Goal: Task Accomplishment & Management: Complete application form

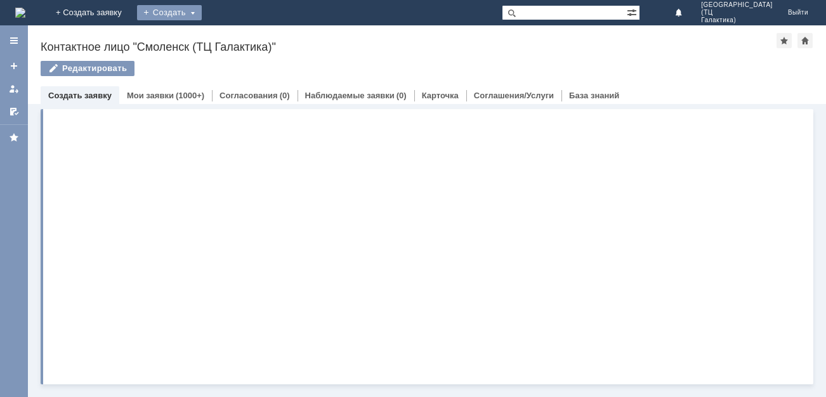
click at [202, 15] on div "Создать" at bounding box center [169, 12] width 65 height 15
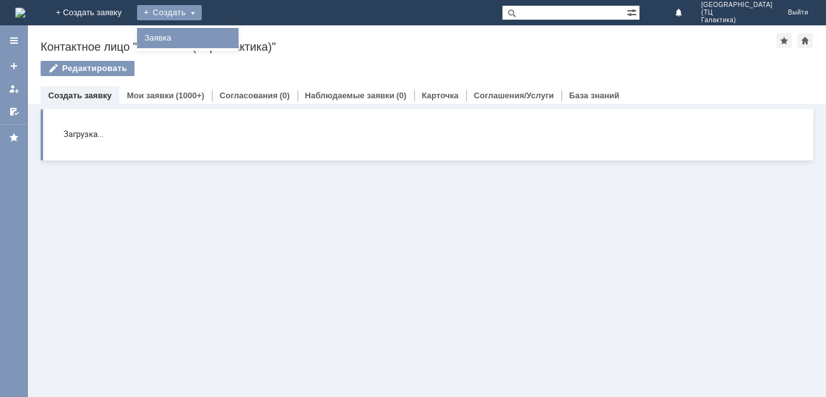
click at [236, 32] on link "Заявка" at bounding box center [188, 37] width 96 height 15
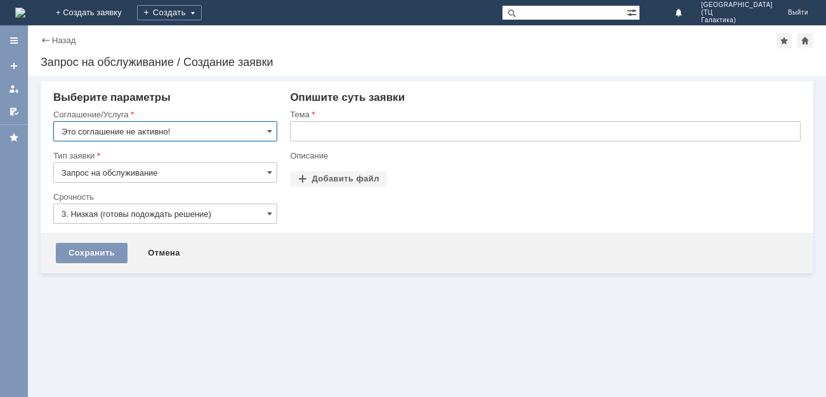
click at [266, 127] on input "Это соглашение не активно!" at bounding box center [165, 131] width 224 height 20
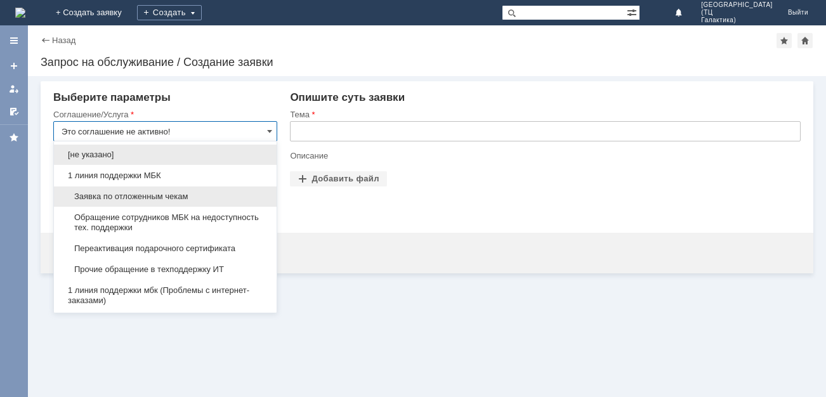
click at [136, 197] on span "Заявка по отложенным чекам" at bounding box center [165, 197] width 207 height 10
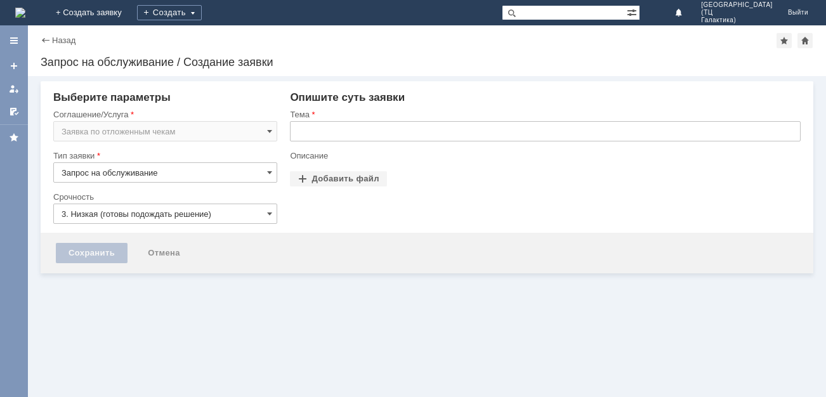
type input "Заявка по отложенным чекам"
drag, startPoint x: 308, startPoint y: 135, endPoint x: 16, endPoint y: 192, distance: 296.5
click at [292, 135] on input "text" at bounding box center [545, 131] width 511 height 20
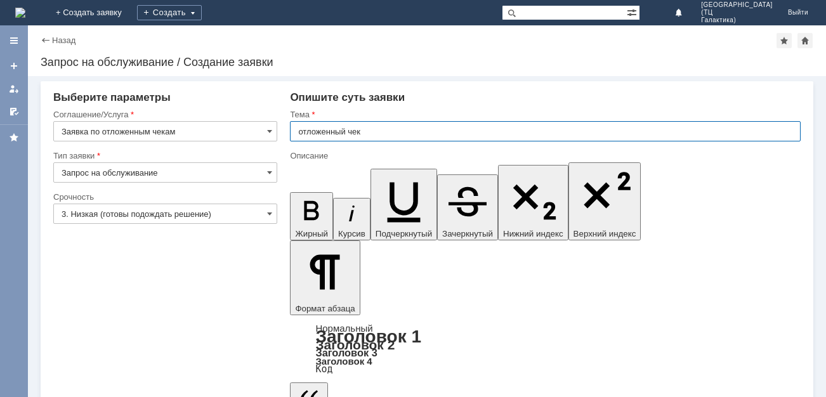
type input "отложенный чек"
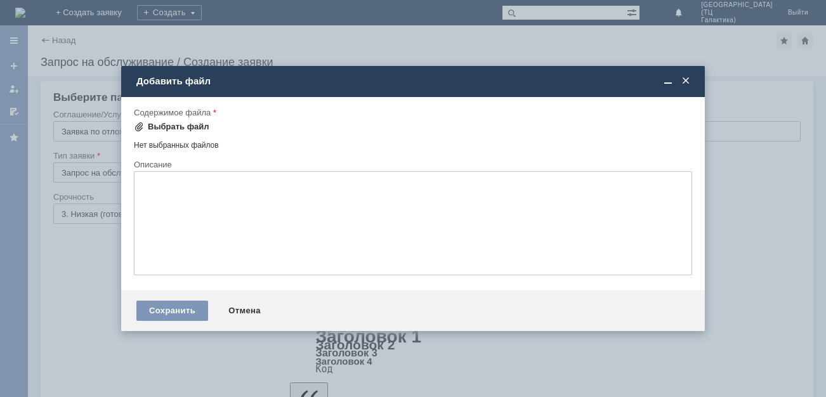
click at [166, 129] on div "Выбрать файл" at bounding box center [179, 127] width 62 height 10
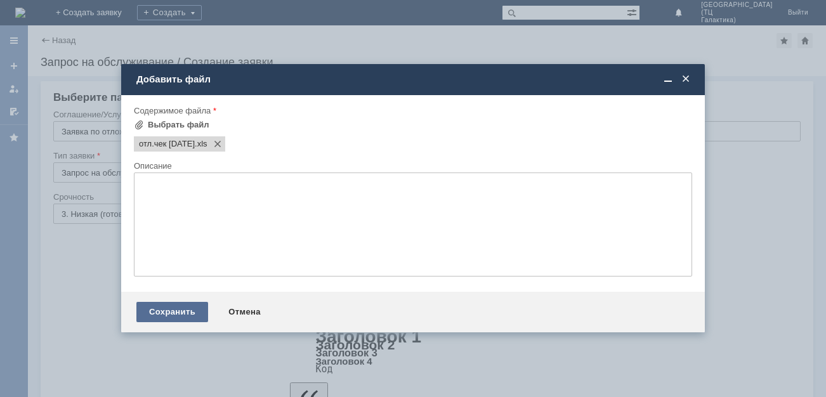
click at [156, 310] on div "Сохранить" at bounding box center [172, 312] width 72 height 20
